Goal: Transaction & Acquisition: Obtain resource

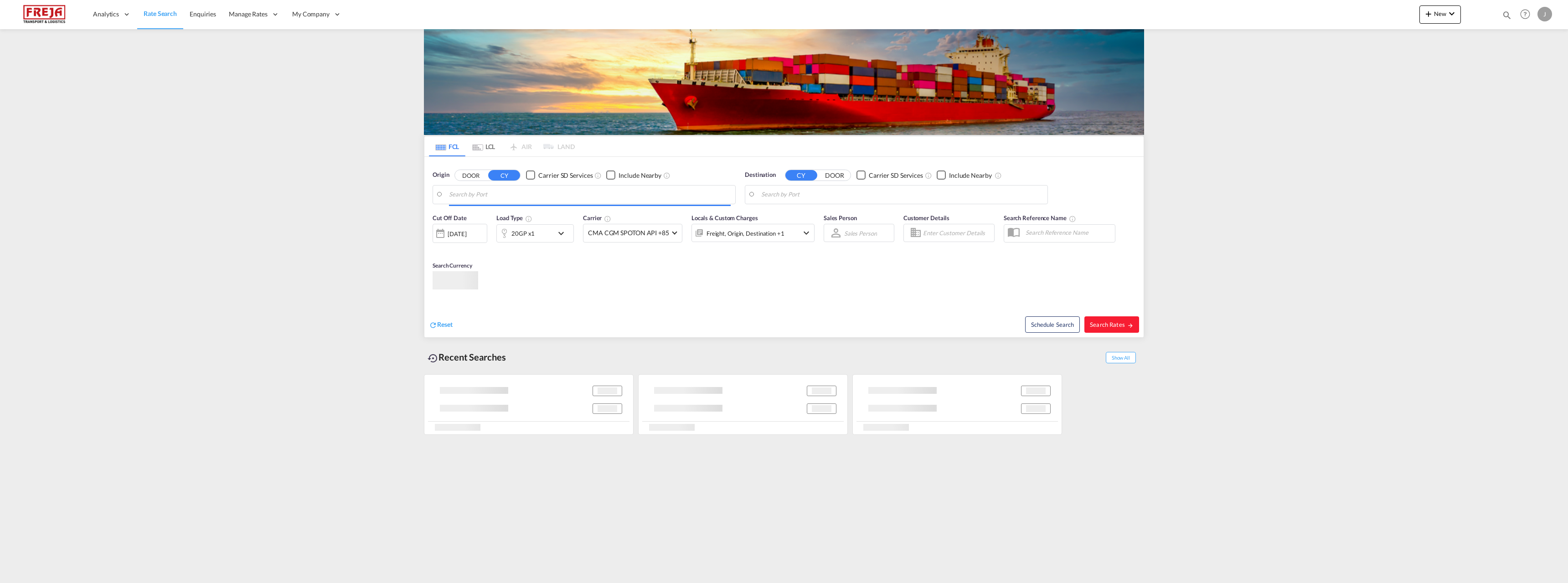
type input "Helsinki (Helsingfors), FIHEL"
type input "New York, NY, USNYC"
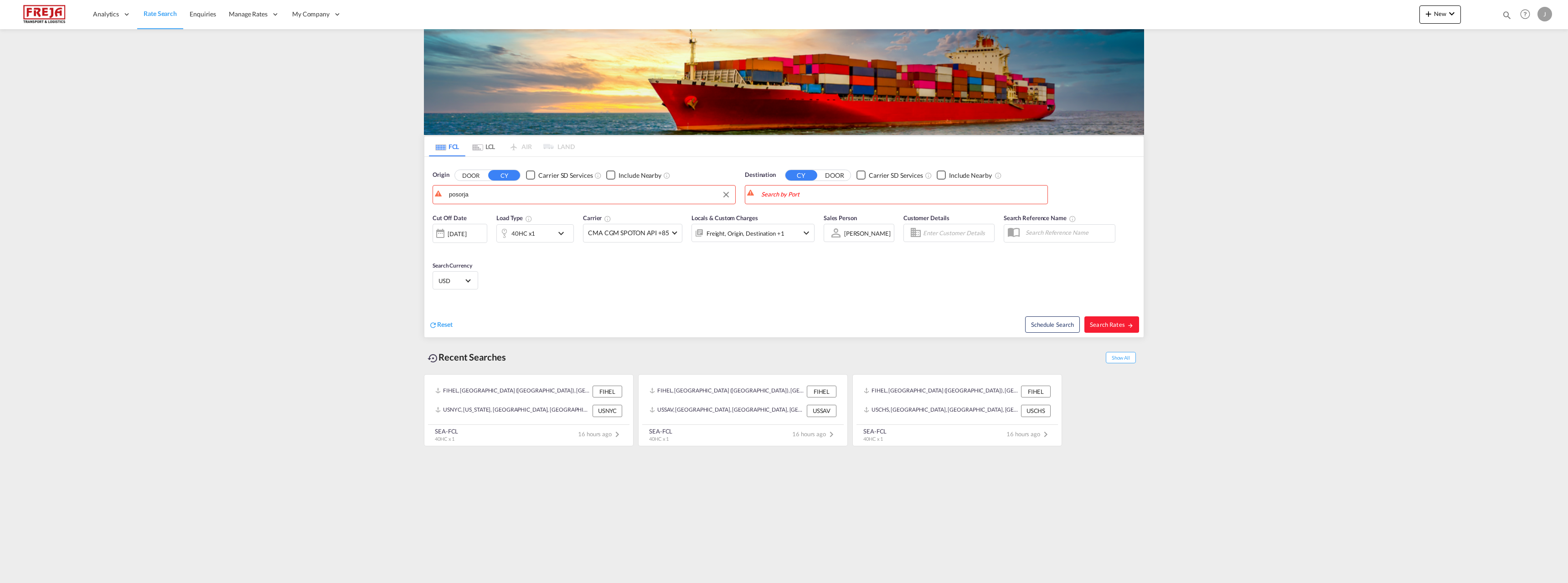
drag, startPoint x: 557, startPoint y: 197, endPoint x: 412, endPoint y: 189, distance: 145.2
click at [451, 192] on body "Analytics Reports Dashboard Rate Search Enquiries Manage Rates Contract Rates" at bounding box center [784, 291] width 1568 height 583
click at [451, 192] on input "posorja" at bounding box center [590, 194] width 282 height 14
click at [470, 217] on div "Helsinki (Helsingfors) Finland FIHEL" at bounding box center [520, 222] width 174 height 33
type input "Helsinki (Helsingfors), FIHEL"
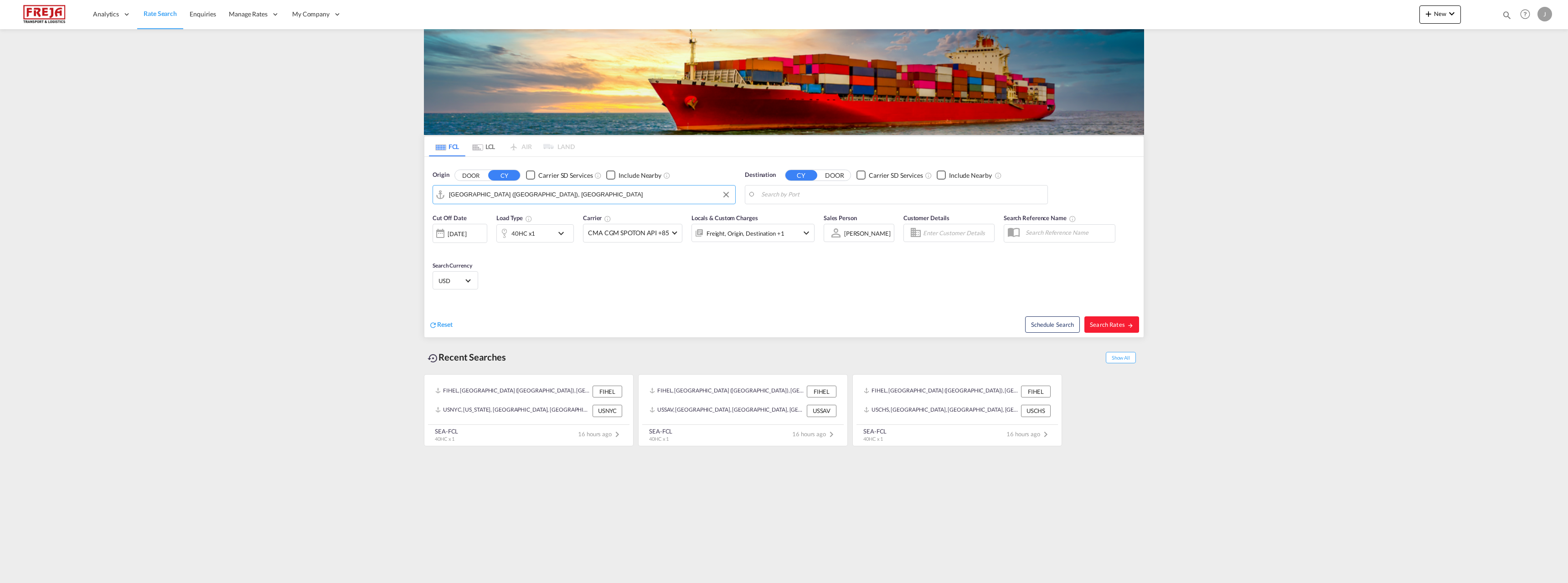
click at [823, 197] on body "Analytics Reports Dashboard Rate Search Enquiries Manage Rates Contract Rates" at bounding box center [784, 291] width 1568 height 583
click at [813, 221] on div "Posorja Ecuador ECPSJ" at bounding box center [832, 220] width 174 height 28
type input "Posorja, ECPSJ"
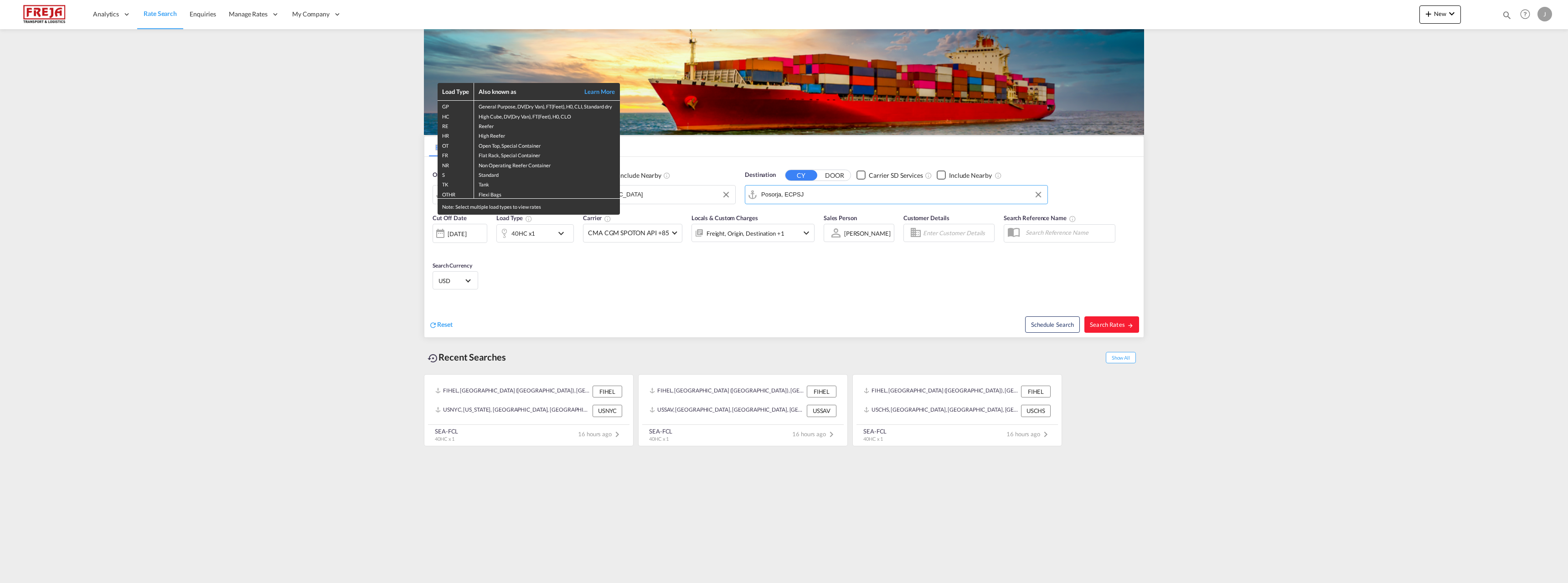
click at [523, 236] on div "Load Type Also known as Learn More GP General Purpose, DV(Dry Van), FT(Feet), H…" at bounding box center [784, 291] width 1568 height 583
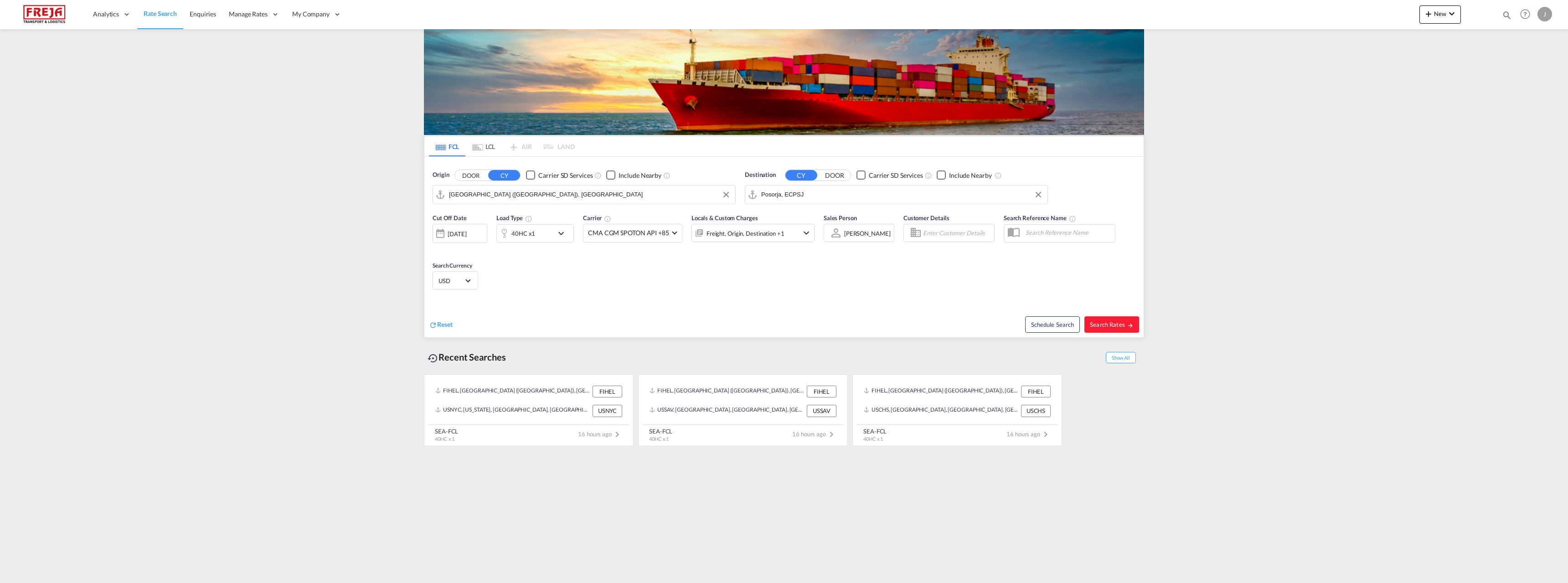
click at [556, 236] on md-icon "icon-chevron-down" at bounding box center [563, 233] width 16 height 11
click at [481, 276] on md-select-value "40HC" at bounding box center [463, 273] width 36 height 16
click at [470, 233] on md-option "20GP" at bounding box center [470, 229] width 62 height 22
click at [620, 310] on button "Done" at bounding box center [613, 306] width 32 height 17
click at [1126, 321] on span "Search Rates" at bounding box center [1111, 324] width 43 height 7
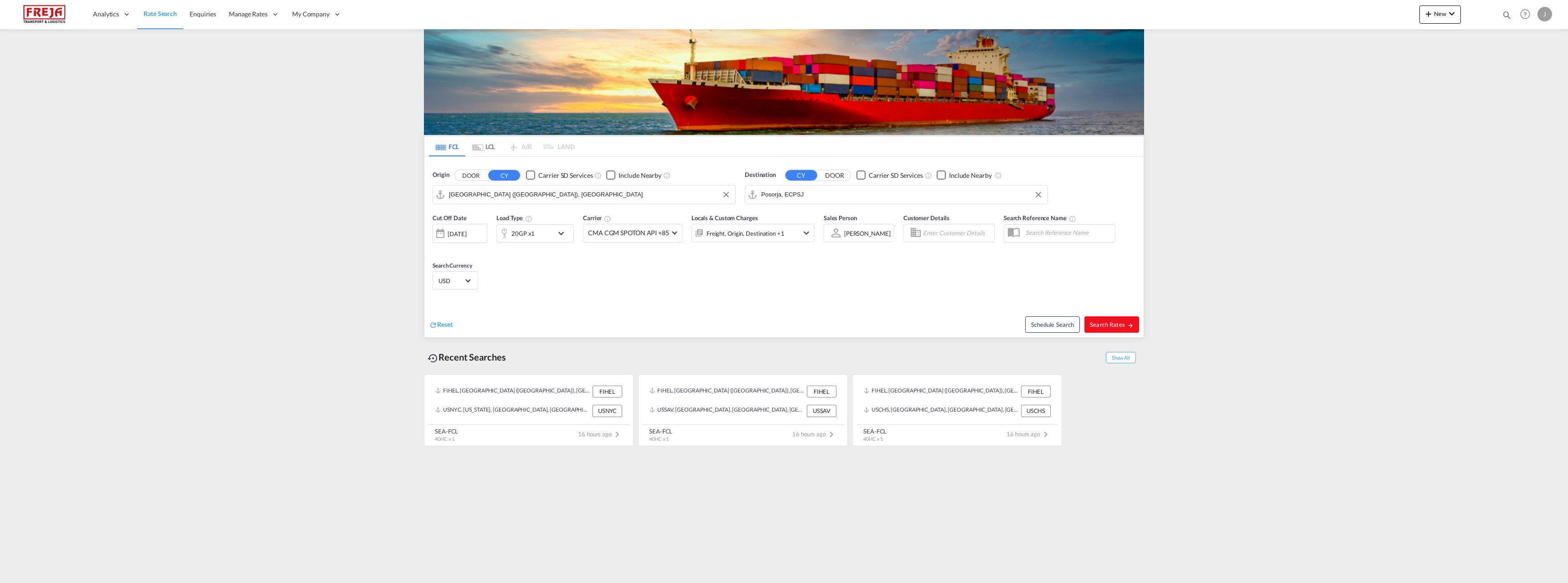
type input "FIHEL to ECPSJ / 21 Aug 2025"
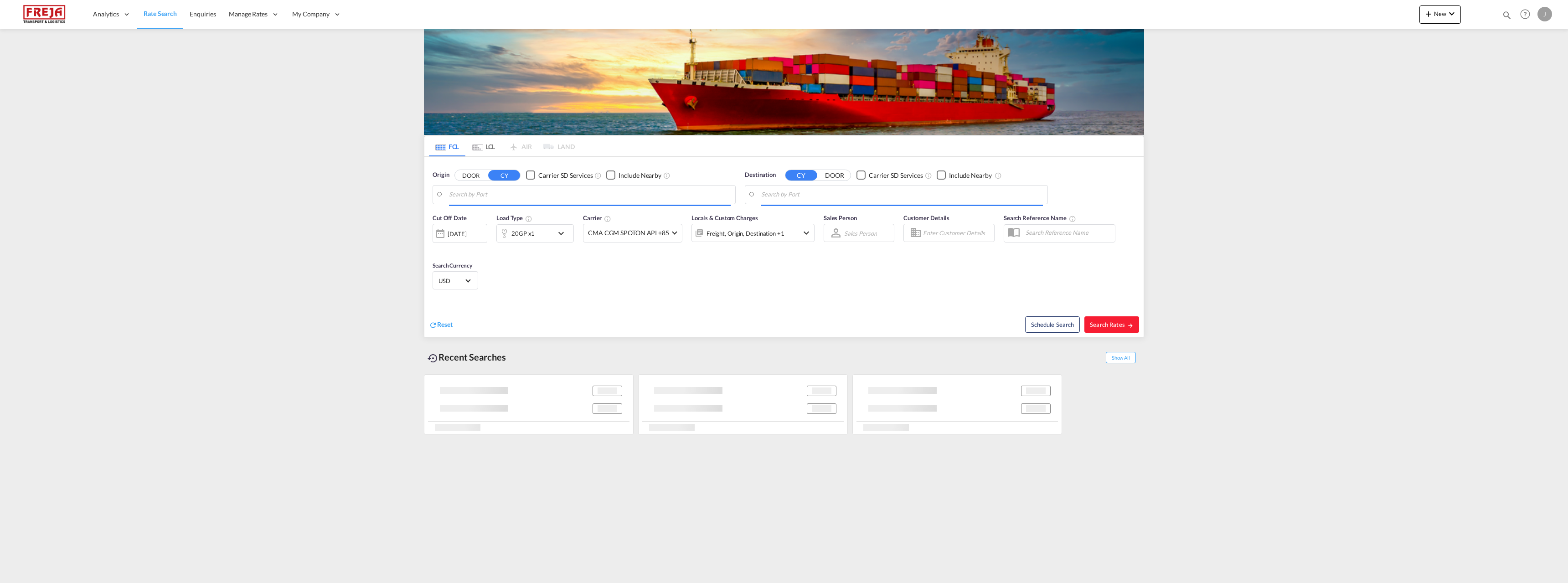
type input "[GEOGRAPHIC_DATA] ([GEOGRAPHIC_DATA]), [GEOGRAPHIC_DATA]"
type input "Posorja, ECPSJ"
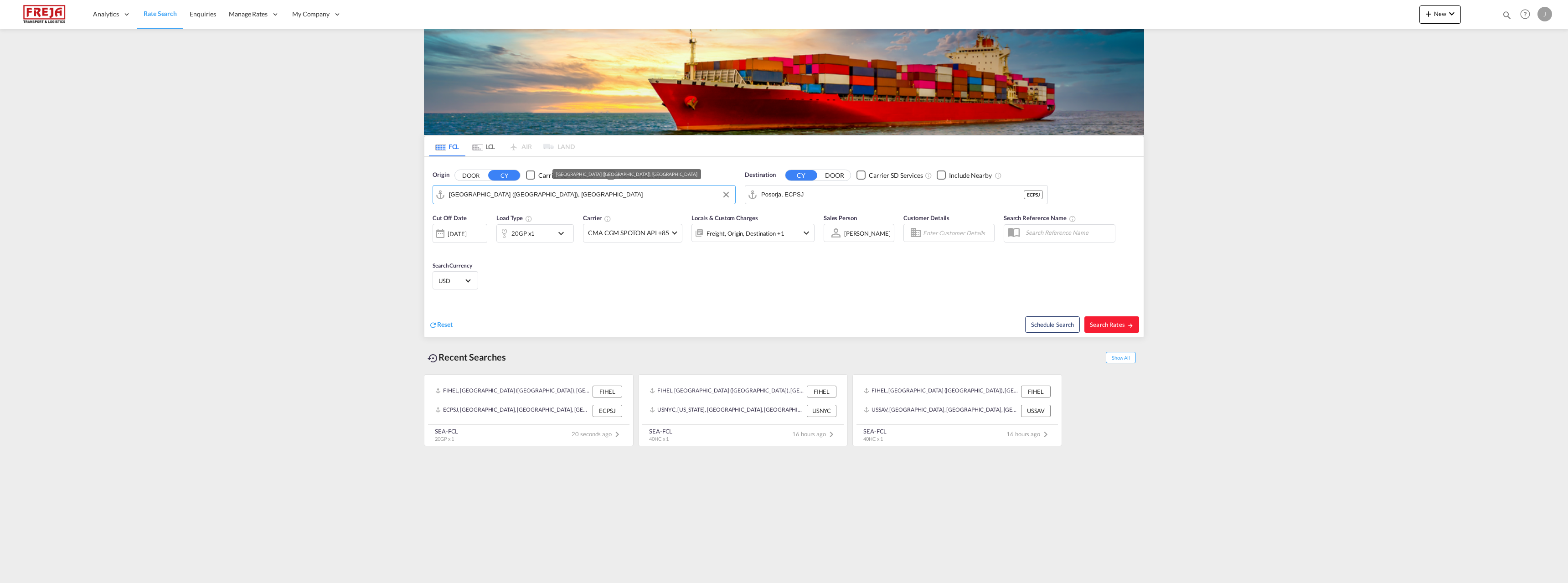
click at [535, 196] on input "Helsinki (Helsingfors), FIHEL" at bounding box center [590, 194] width 282 height 14
click at [484, 215] on div "Raumo ( Rauma ) Finland FIRAU" at bounding box center [520, 220] width 174 height 28
type input "Raumo (Rauma), [GEOGRAPHIC_DATA]"
click at [1102, 325] on span "Search Rates" at bounding box center [1111, 324] width 43 height 7
type input "FIRAU to ECPSJ / 21 Aug 2025"
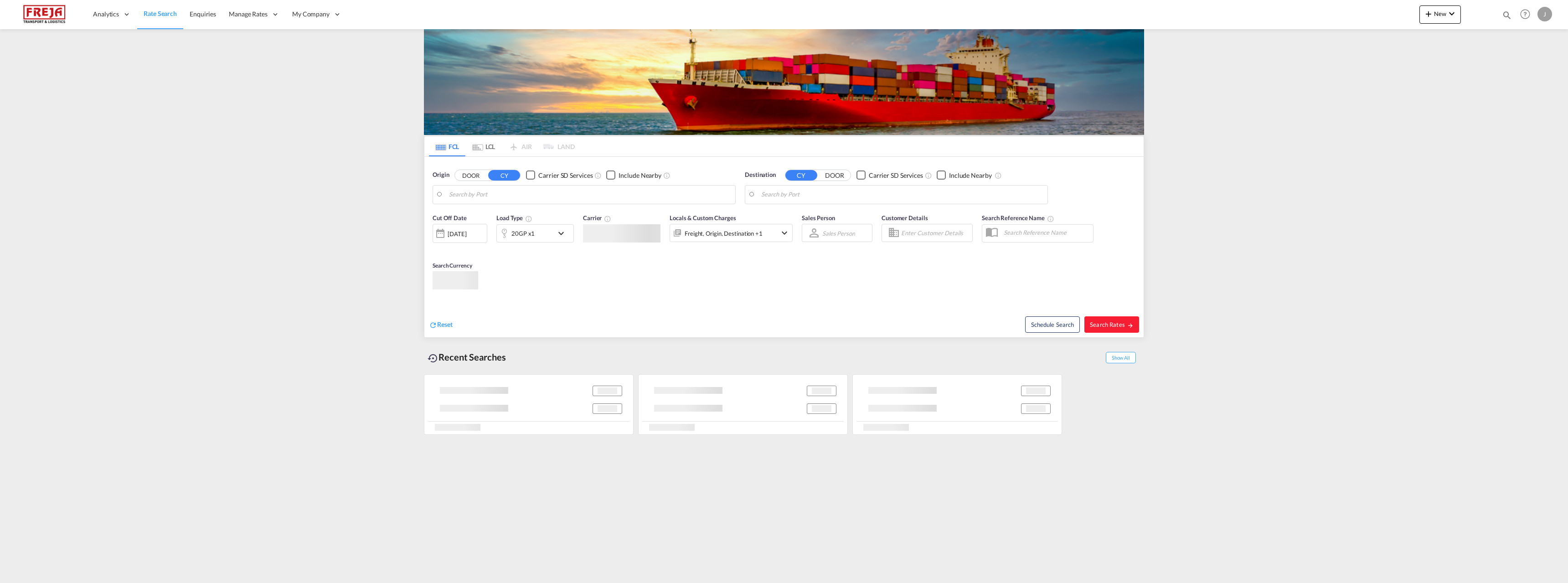
type input "Raumo (Rauma), [GEOGRAPHIC_DATA]"
type input "Posorja, ECPSJ"
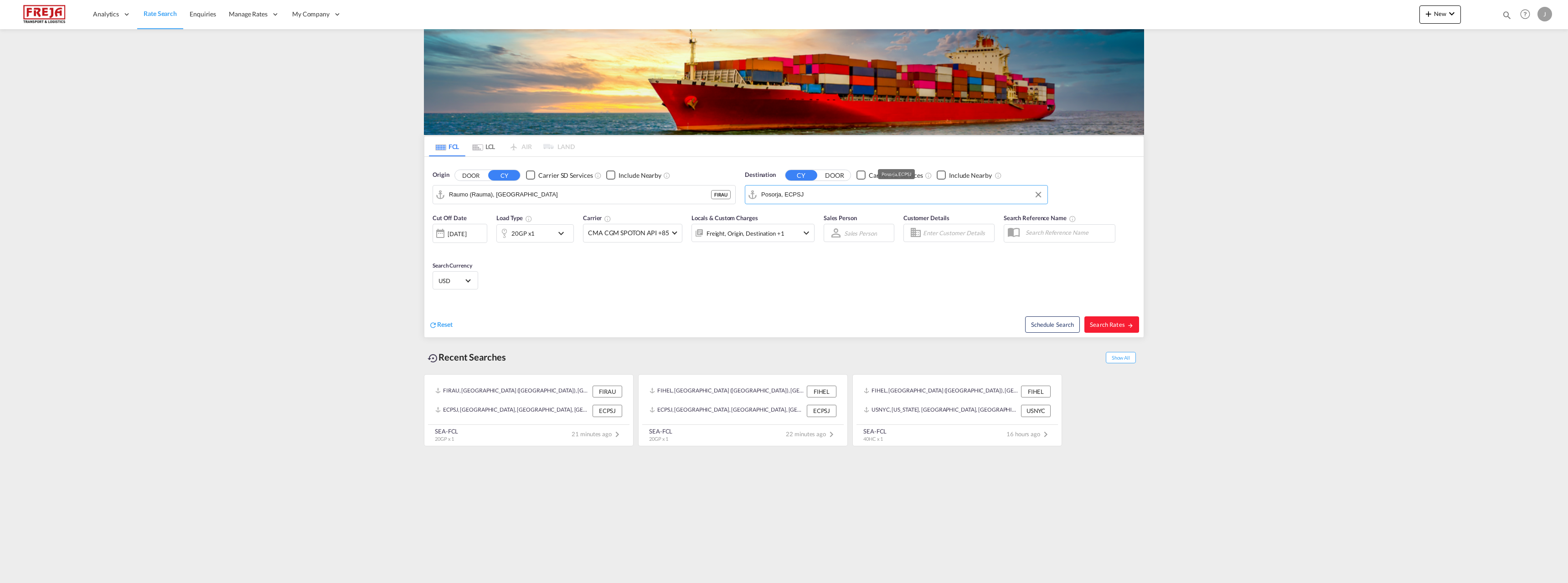
click at [782, 201] on md-autocomplete-wrap "Posorja, ECPSJ" at bounding box center [902, 196] width 282 height 18
click at [786, 196] on input "Posorja, ECPSJ" at bounding box center [902, 194] width 282 height 14
